Goal: Ask a question

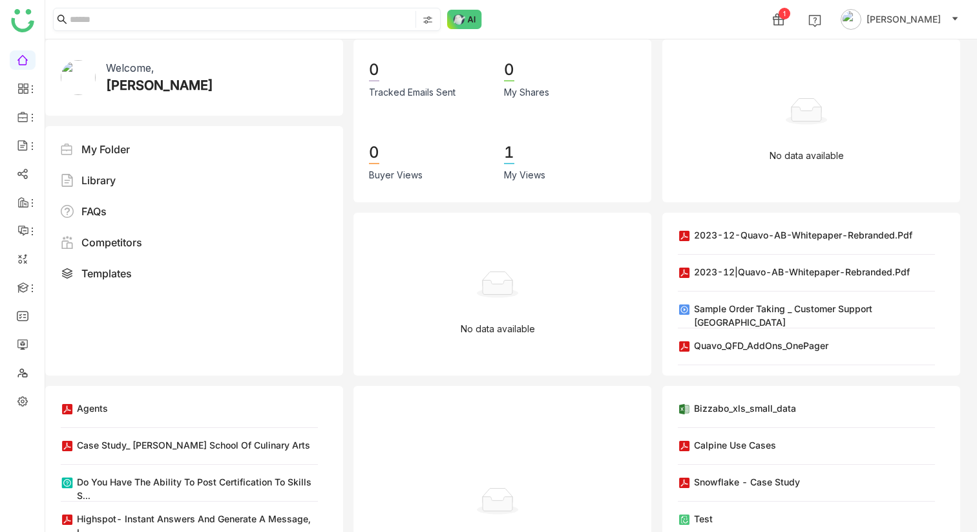
click at [434, 28] on nz-input-group at bounding box center [247, 19] width 388 height 23
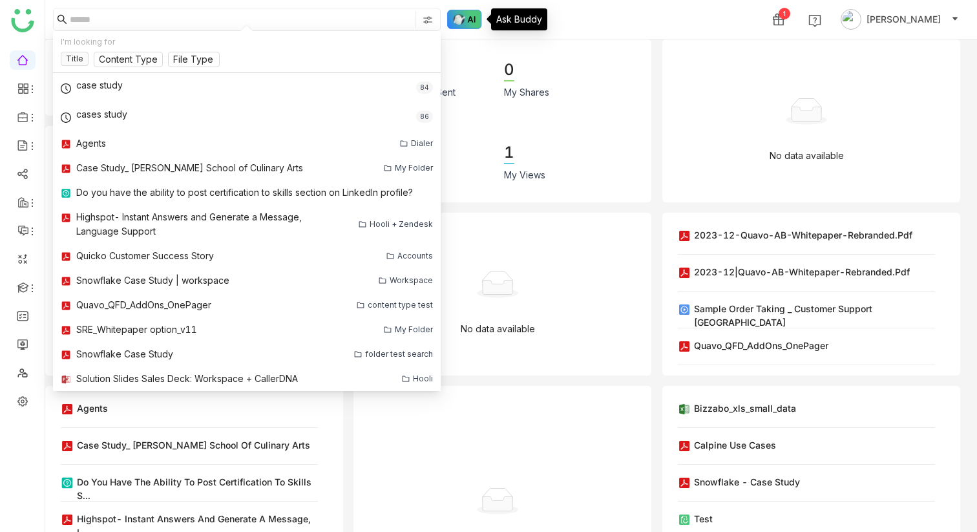
click at [466, 21] on img at bounding box center [464, 19] width 35 height 19
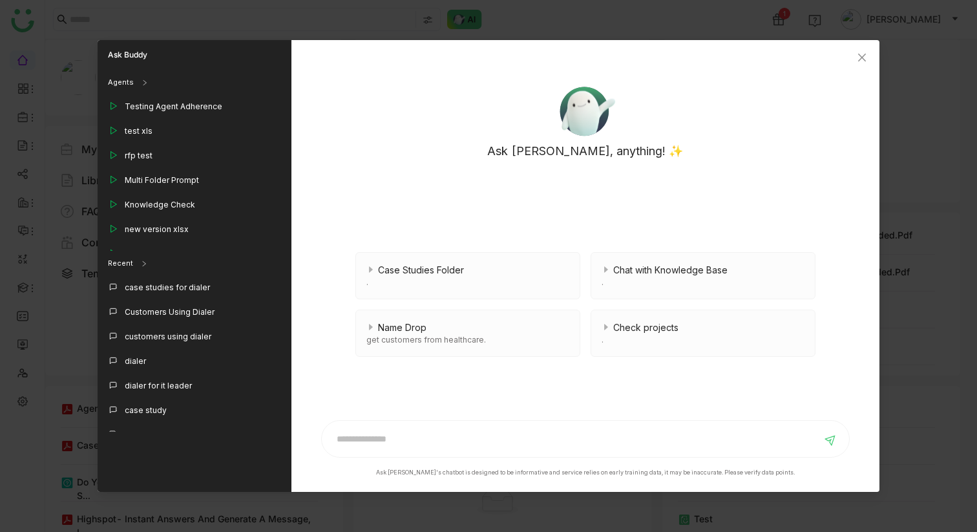
click at [374, 458] on div "Ask [PERSON_NAME]'s chatbot is designed to be informative and service relies on…" at bounding box center [585, 448] width 529 height 57
click at [374, 447] on input at bounding box center [575, 438] width 492 height 21
type input "******"
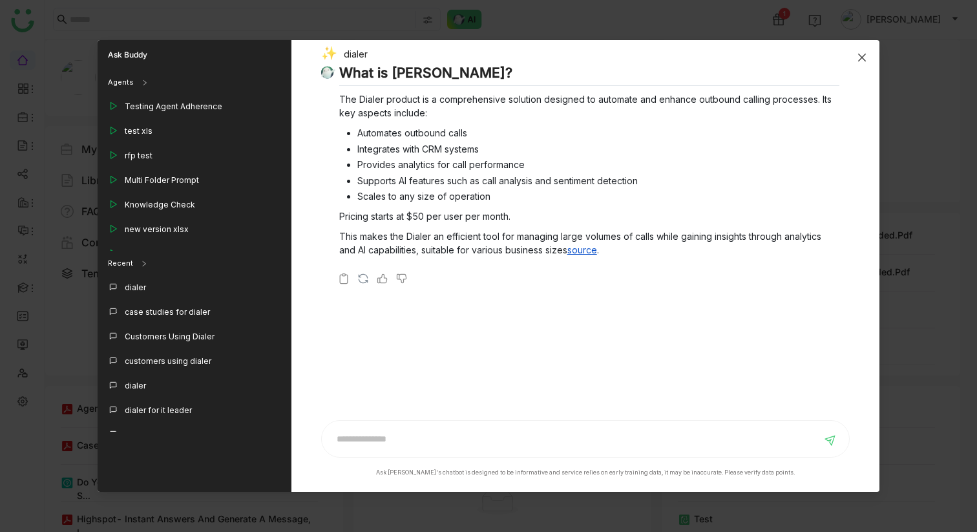
click at [865, 57] on icon "Close" at bounding box center [862, 57] width 10 height 10
